Goal: Transaction & Acquisition: Purchase product/service

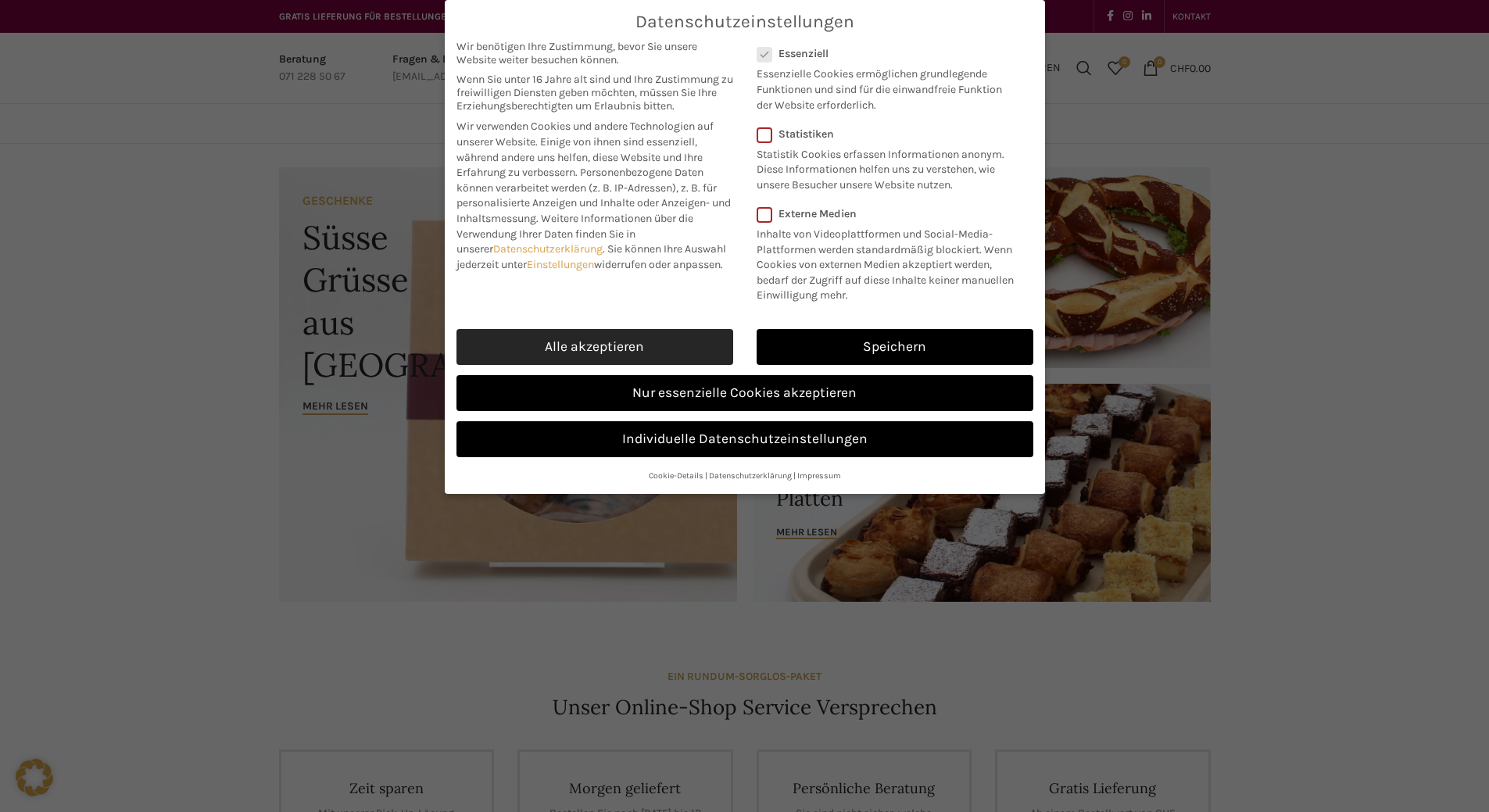
click at [634, 343] on link "Alle akzeptieren" at bounding box center [594, 347] width 277 height 35
checkbox input "true"
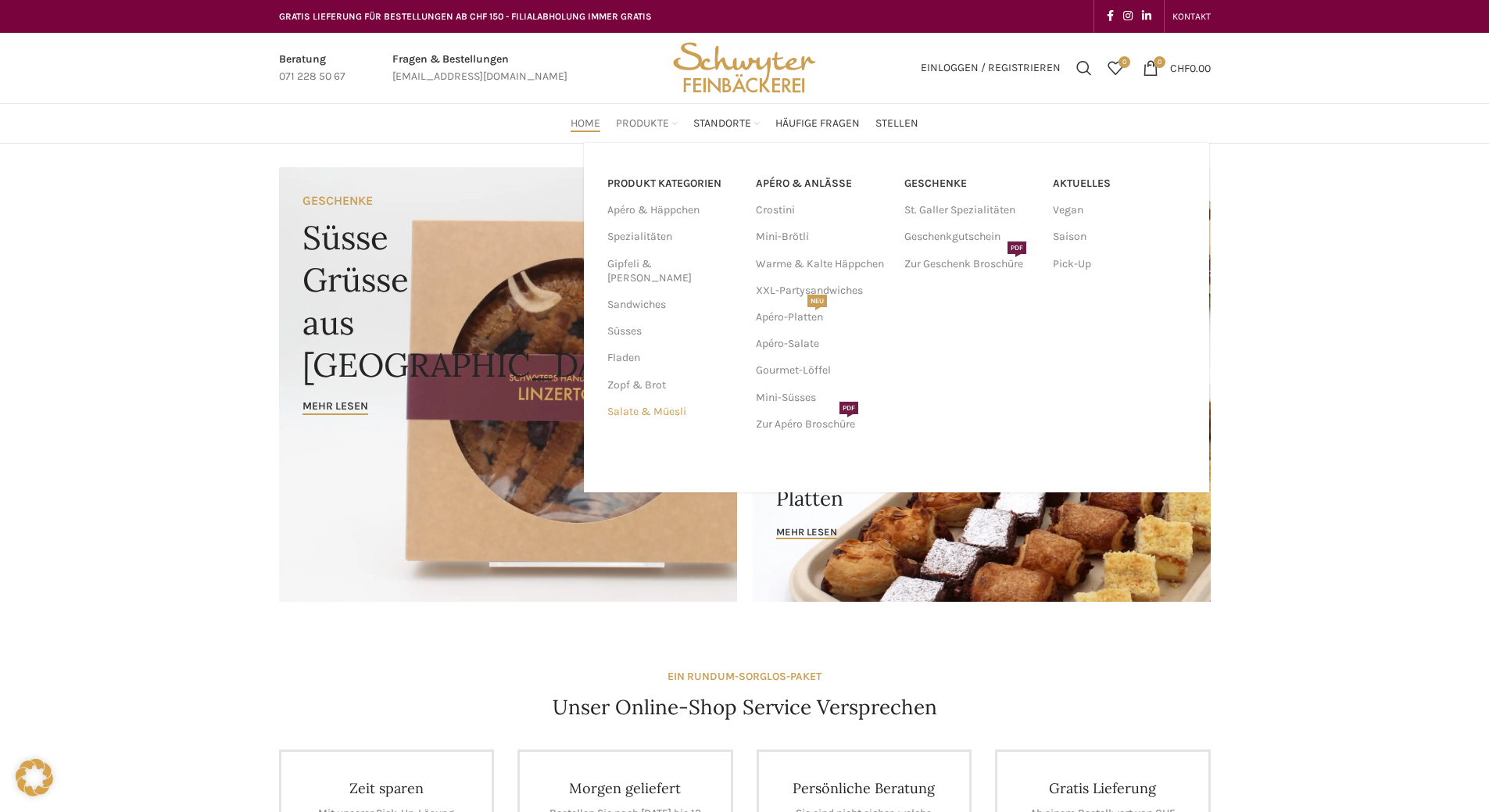
click at [655, 398] on link "Salate & Müesli" at bounding box center [672, 411] width 130 height 27
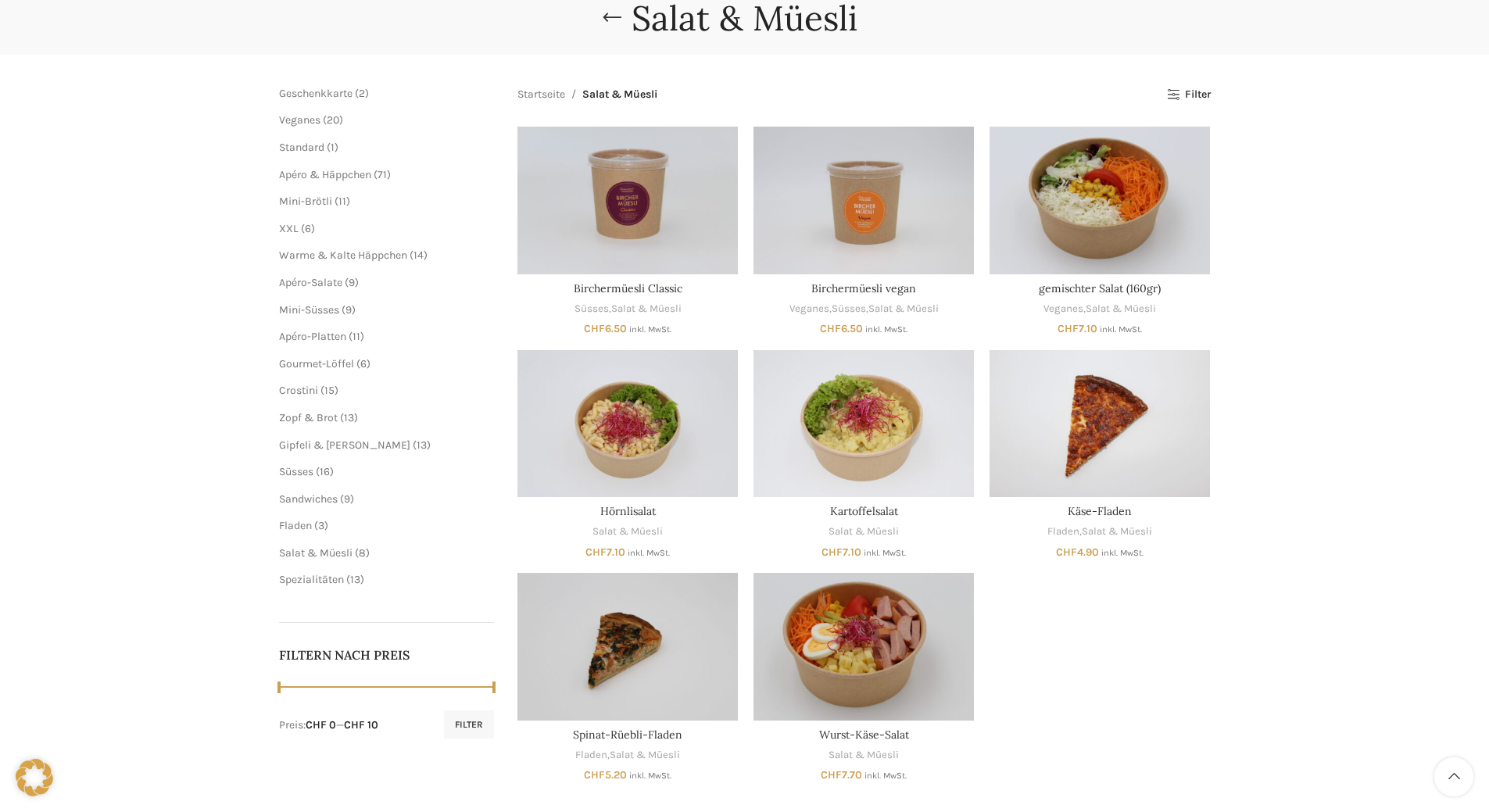
scroll to position [130, 0]
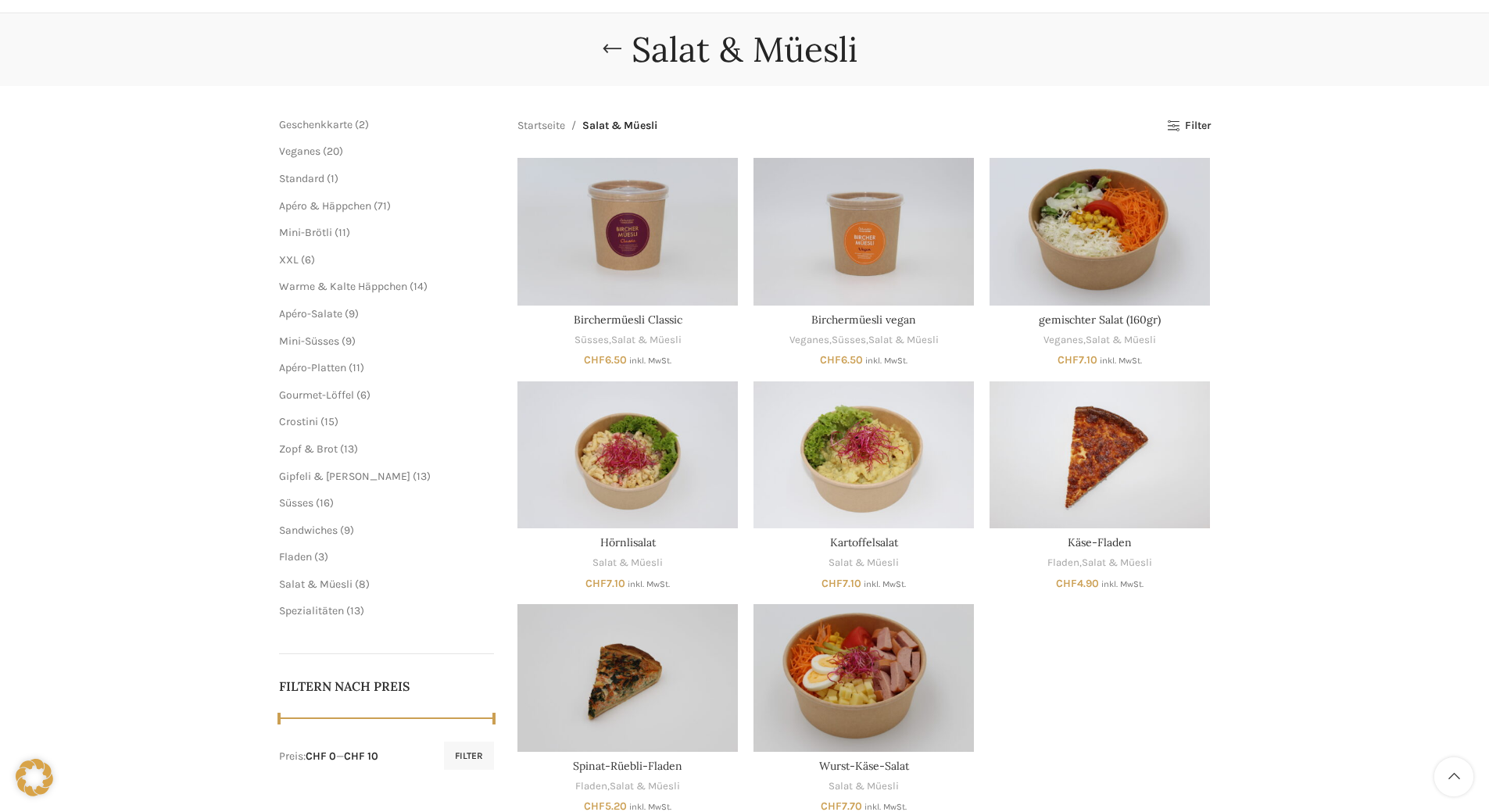
click at [1304, 387] on div "Salat & Müesli Schliessen Geschenkkarte 2 2 Produkte Veganes 20 20 Produkte Sta…" at bounding box center [744, 428] width 1489 height 830
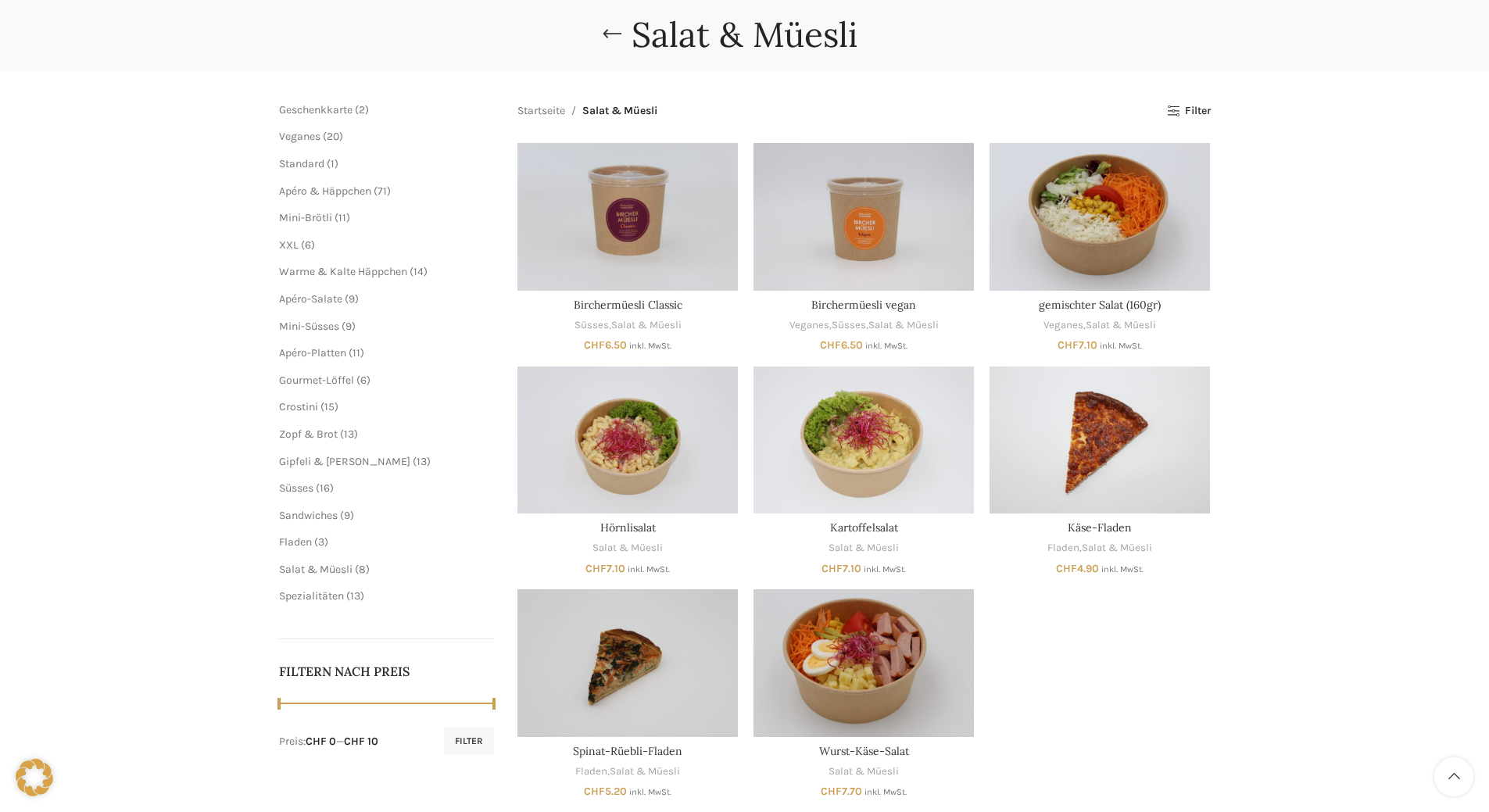
scroll to position [138, 0]
